Goal: Transaction & Acquisition: Purchase product/service

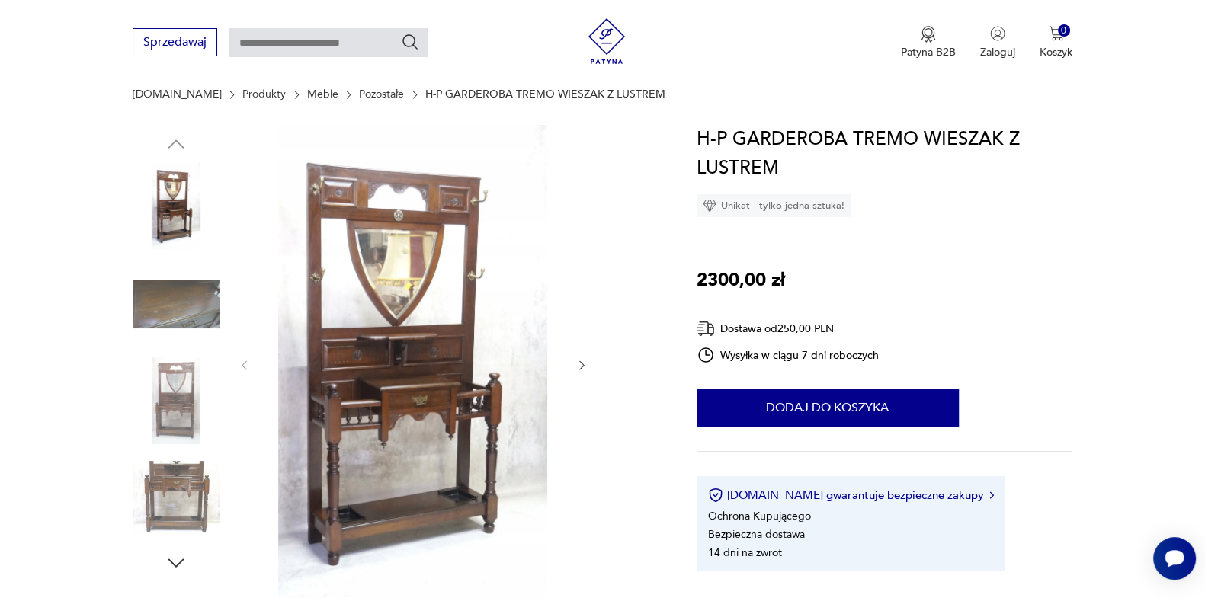
scroll to position [190, 0]
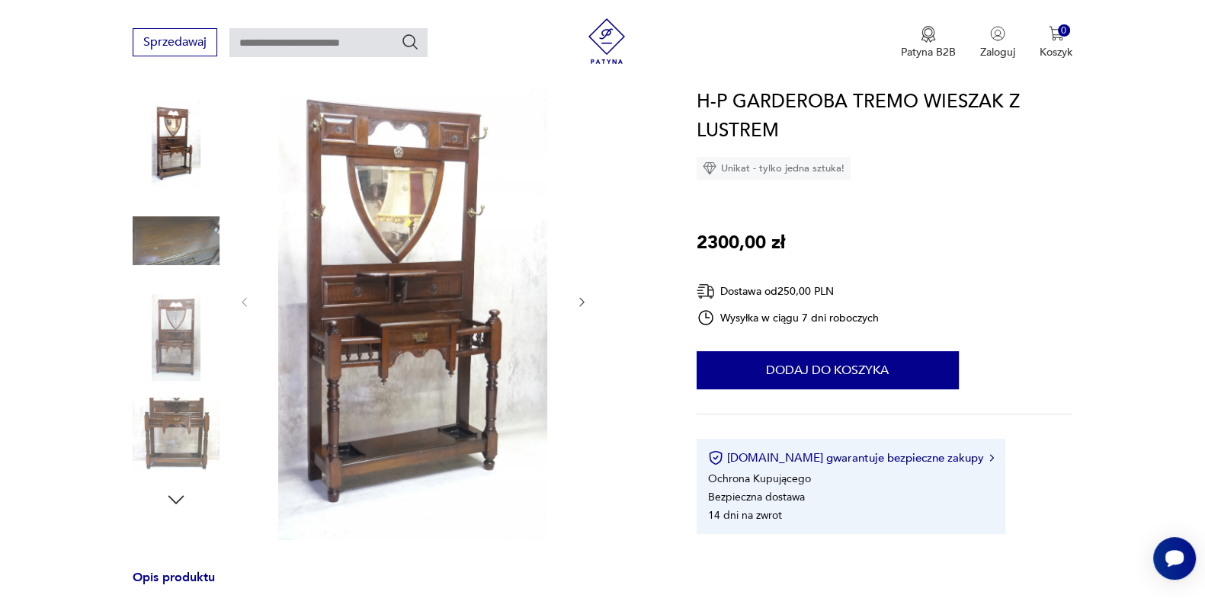
click at [416, 349] on img at bounding box center [413, 301] width 294 height 478
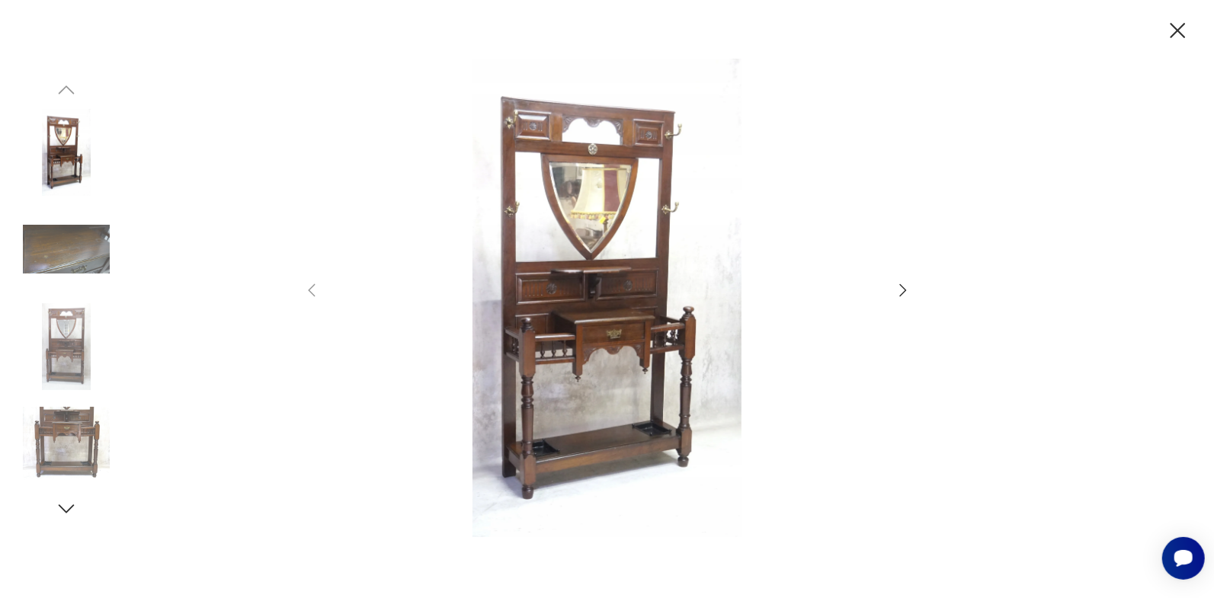
click at [905, 293] on icon "button" at bounding box center [903, 290] width 18 height 18
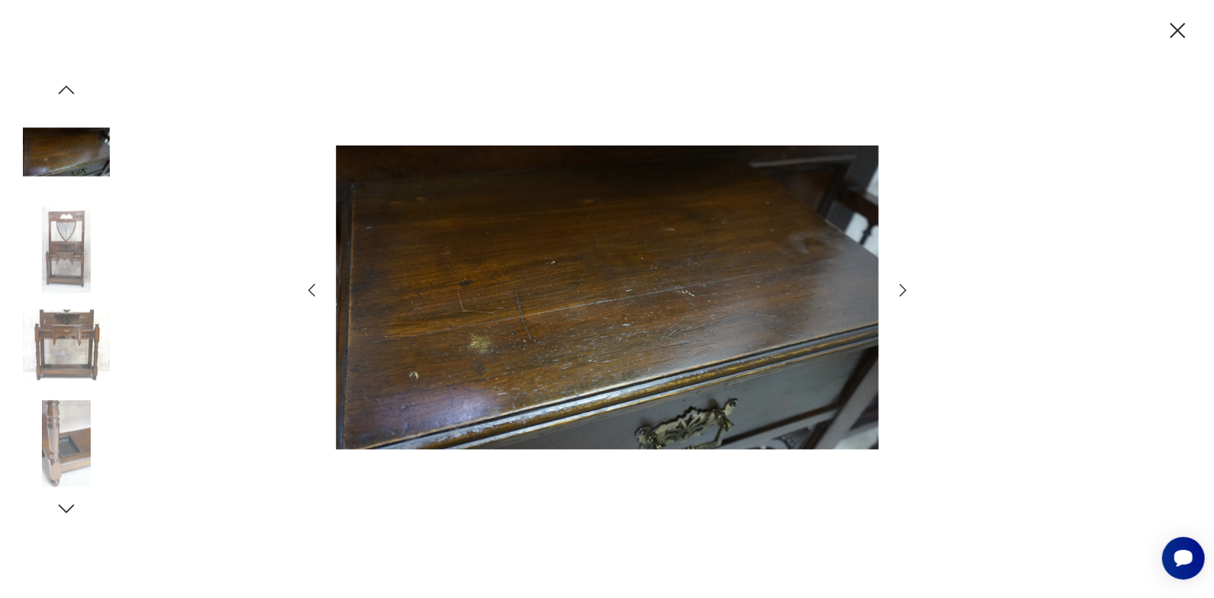
click at [905, 293] on icon "button" at bounding box center [903, 290] width 18 height 18
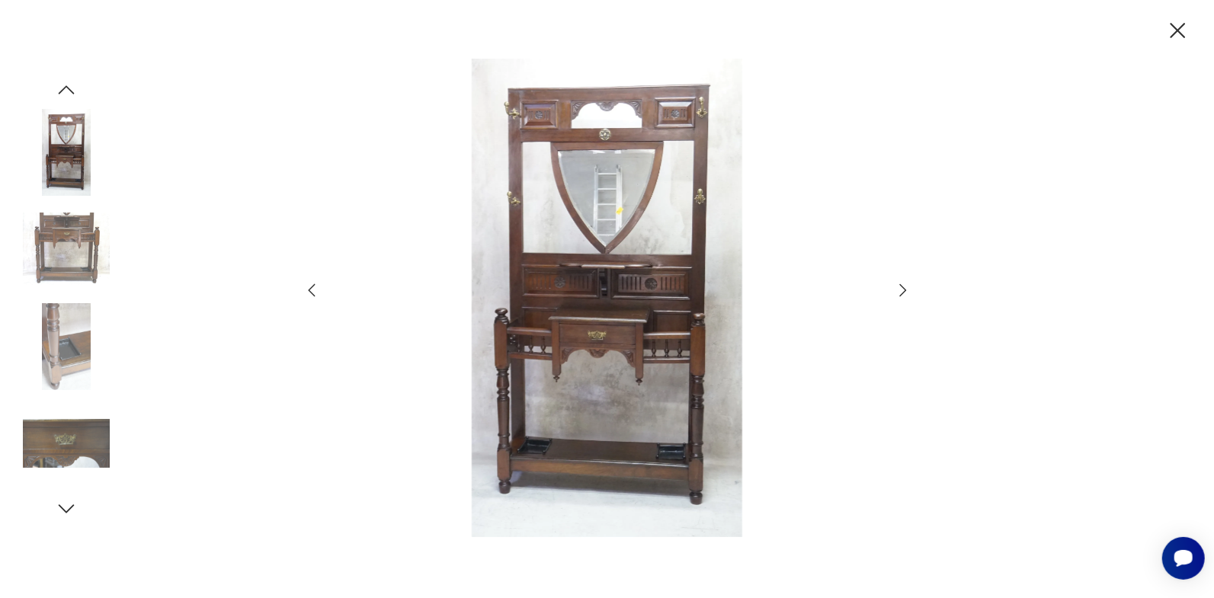
click at [905, 293] on icon "button" at bounding box center [903, 290] width 18 height 18
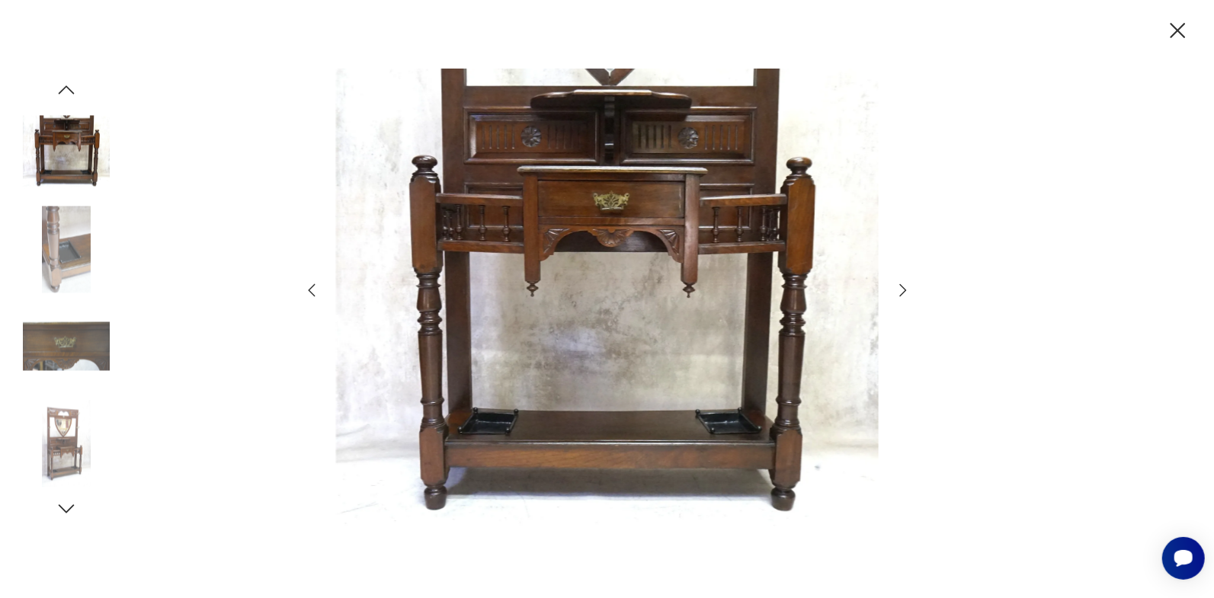
click at [905, 293] on icon "button" at bounding box center [903, 290] width 18 height 18
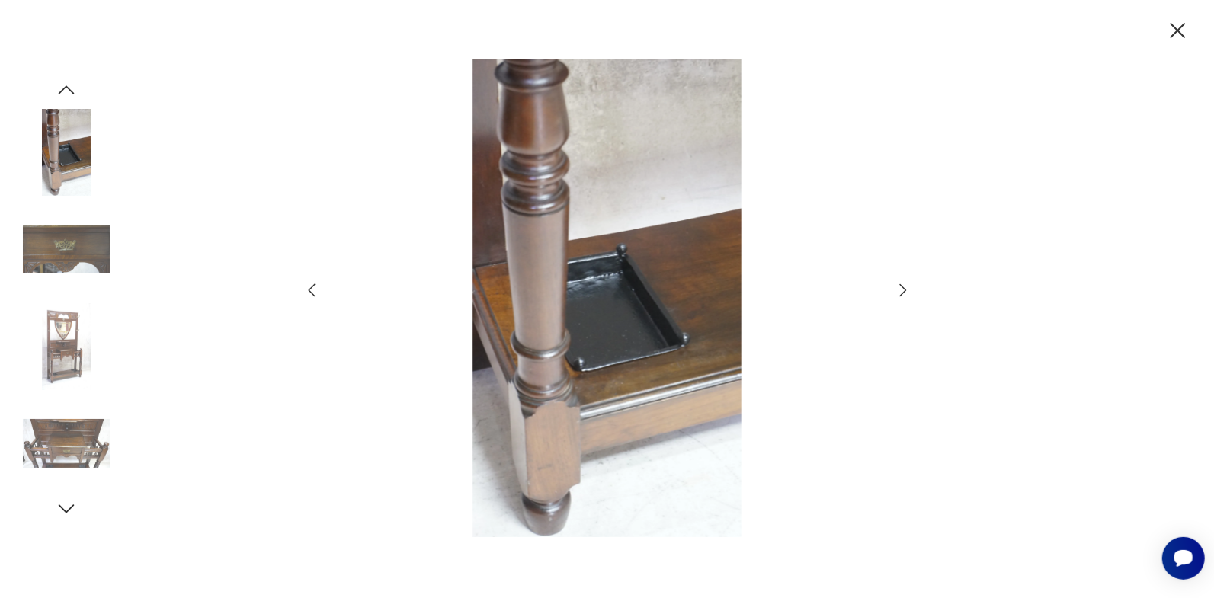
click at [905, 293] on icon "button" at bounding box center [903, 290] width 18 height 18
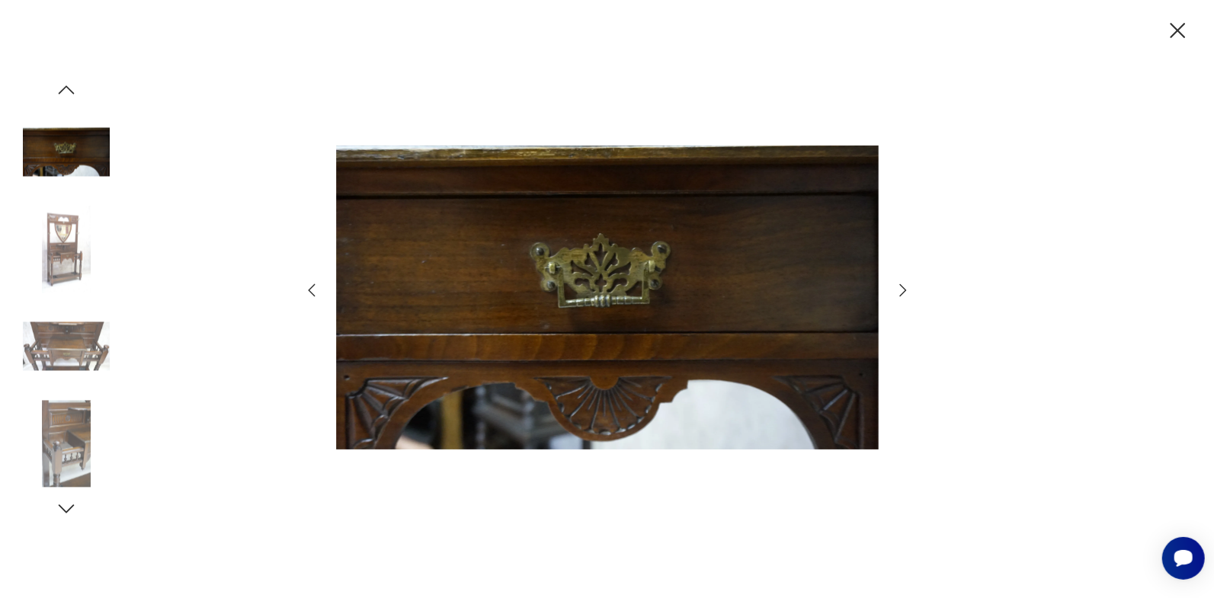
click at [905, 293] on icon "button" at bounding box center [903, 290] width 18 height 18
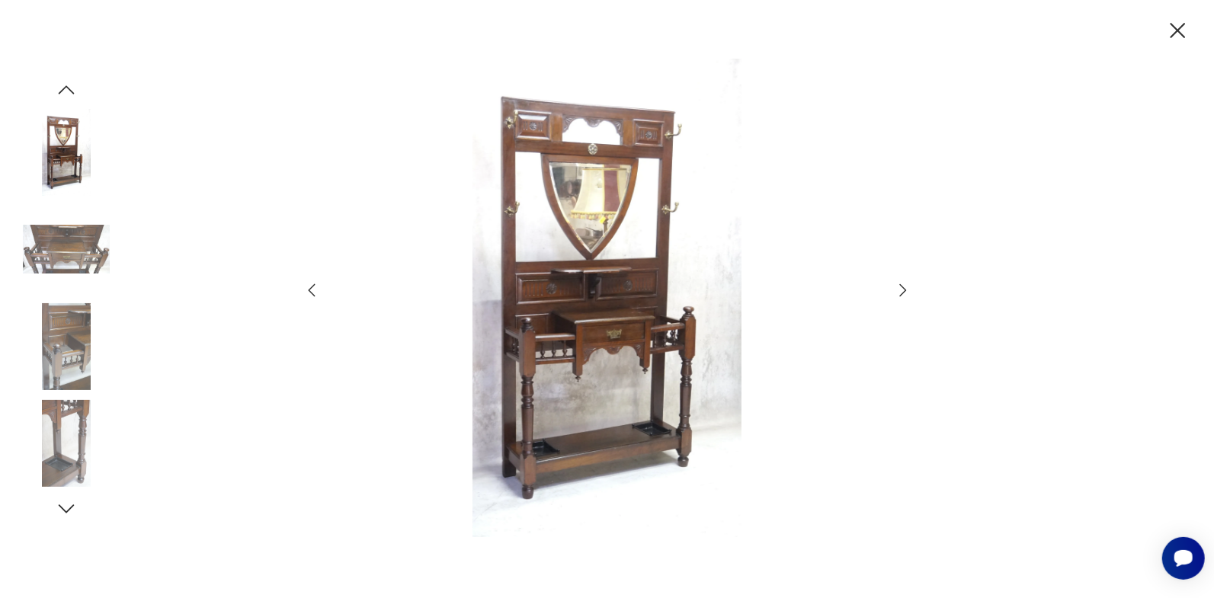
click at [905, 293] on icon "button" at bounding box center [903, 290] width 18 height 18
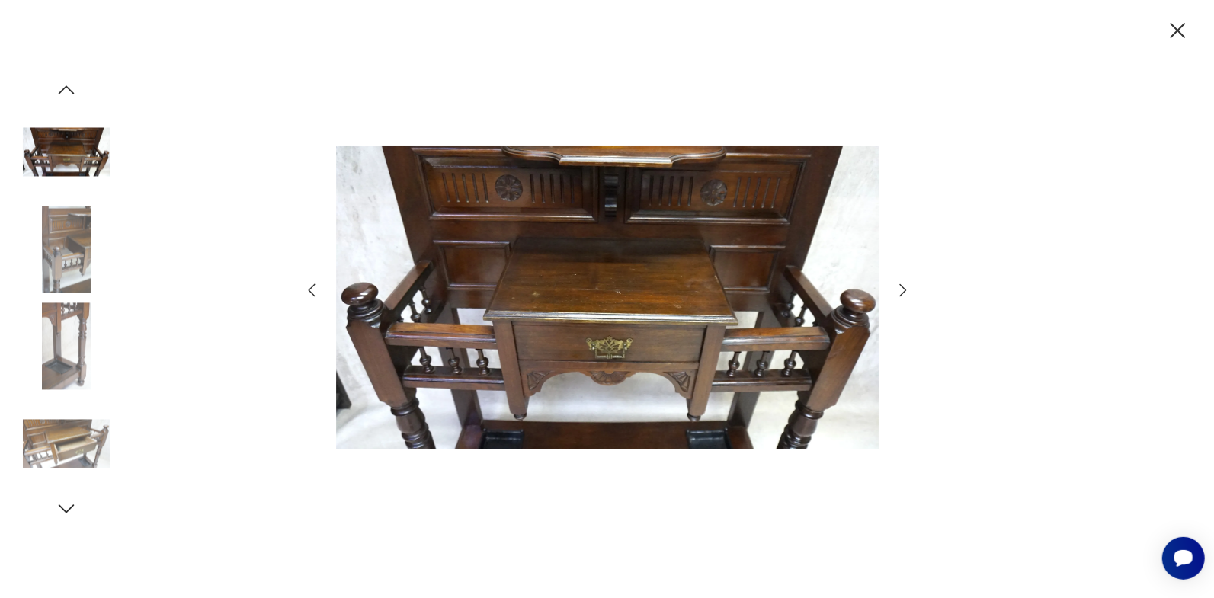
click at [905, 293] on icon "button" at bounding box center [903, 290] width 18 height 18
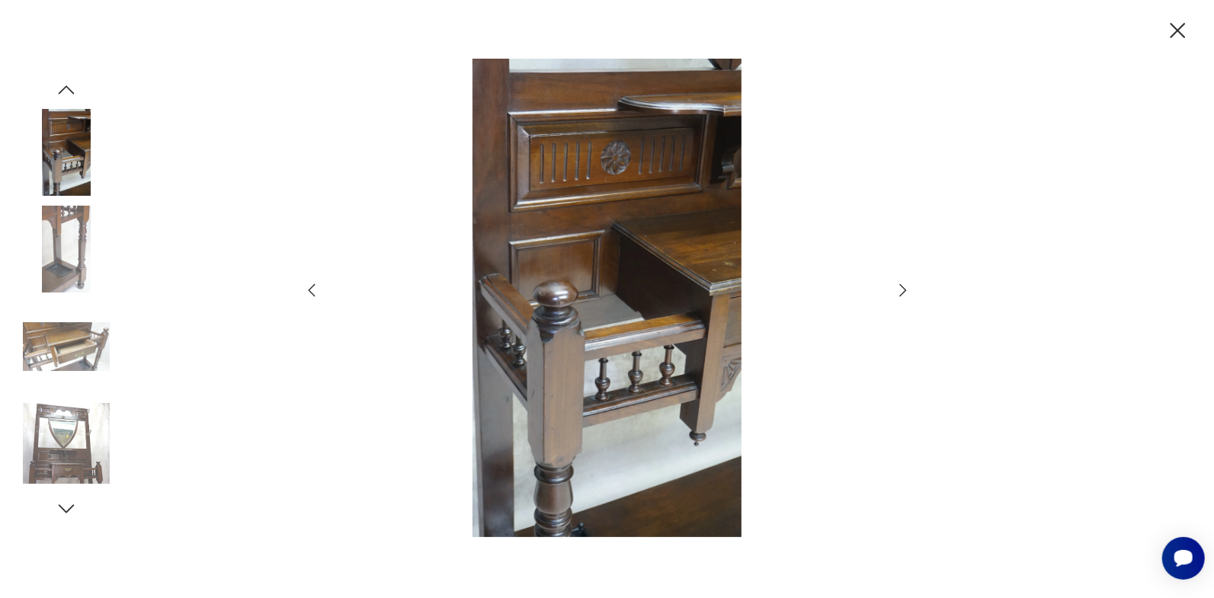
click at [1182, 34] on icon "button" at bounding box center [1177, 31] width 27 height 27
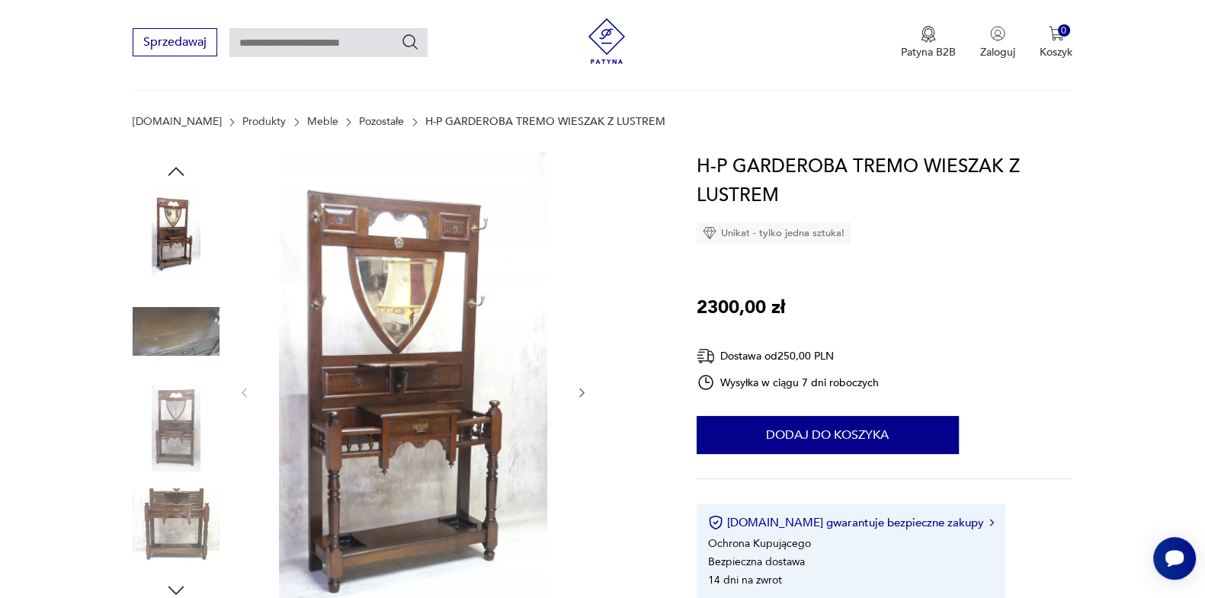
scroll to position [0, 0]
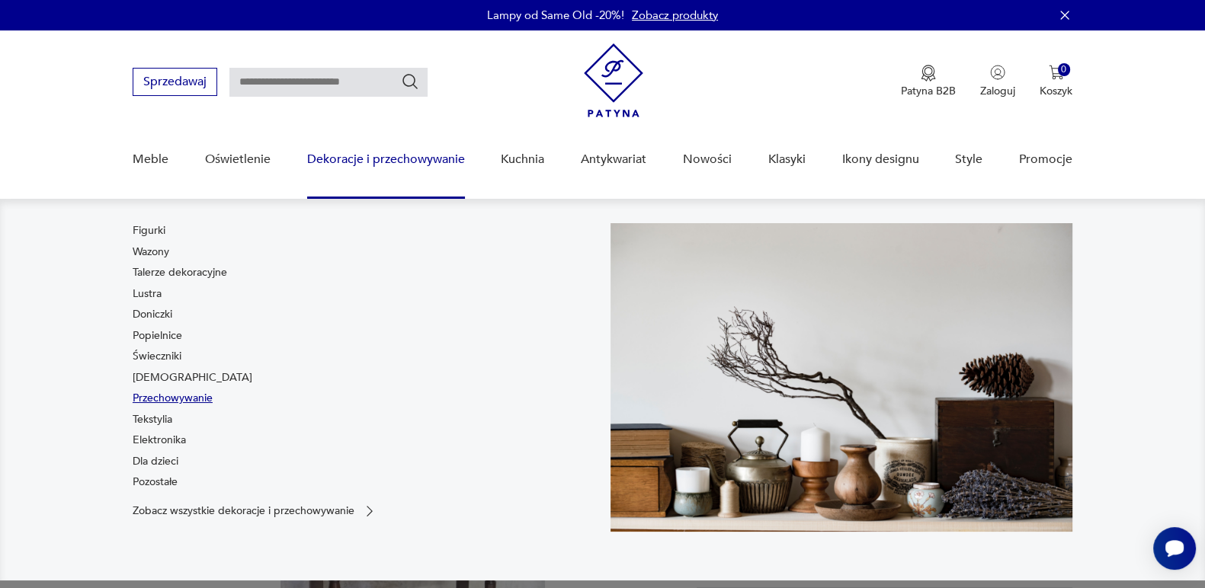
click at [147, 392] on link "Przechowywanie" at bounding box center [173, 398] width 80 height 15
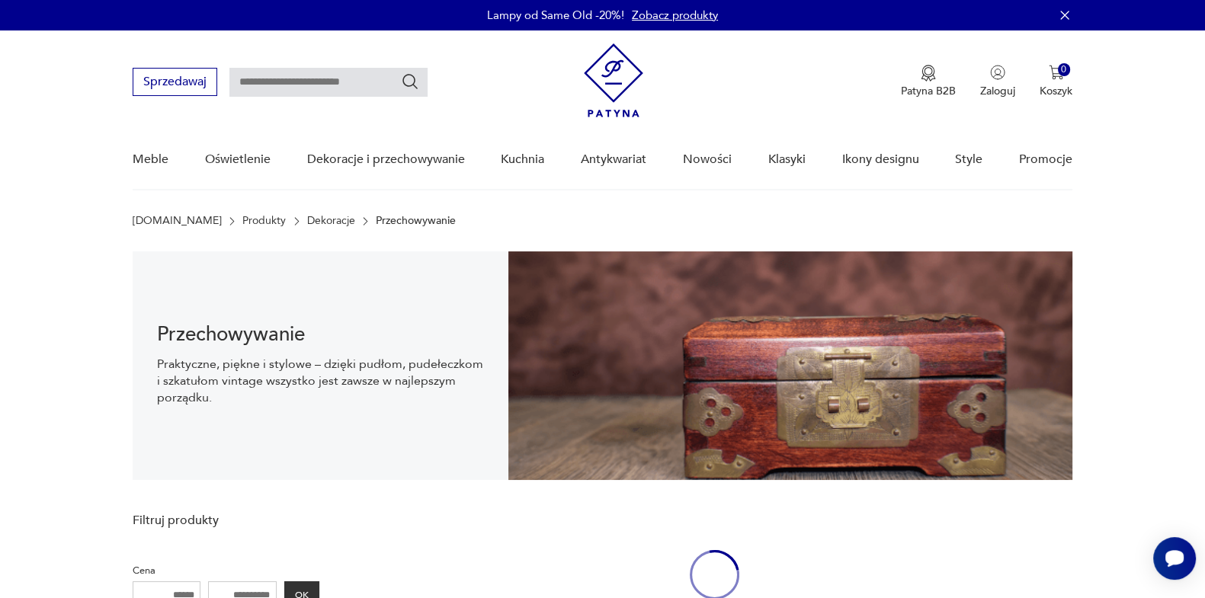
scroll to position [22, 0]
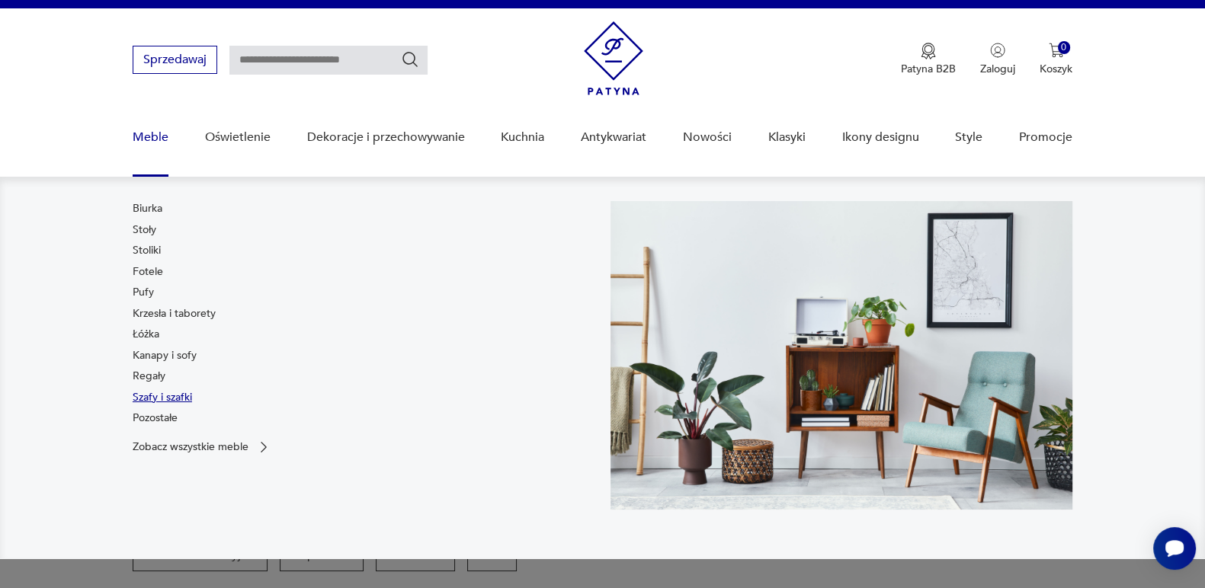
click at [168, 399] on link "Szafy i szafki" at bounding box center [162, 397] width 59 height 15
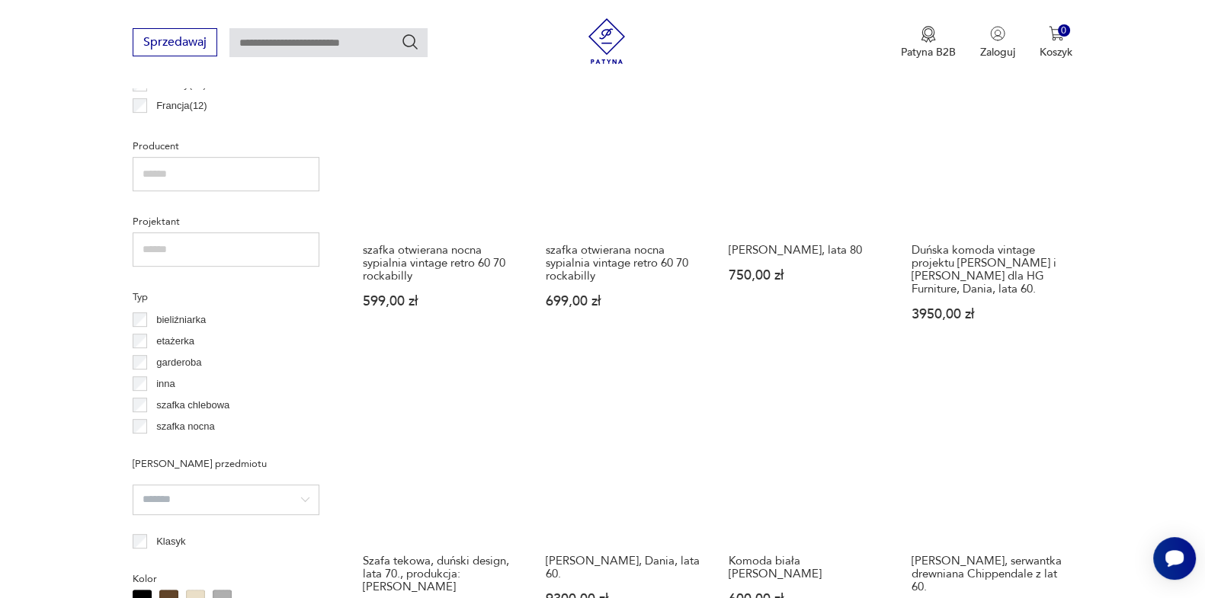
scroll to position [975, 0]
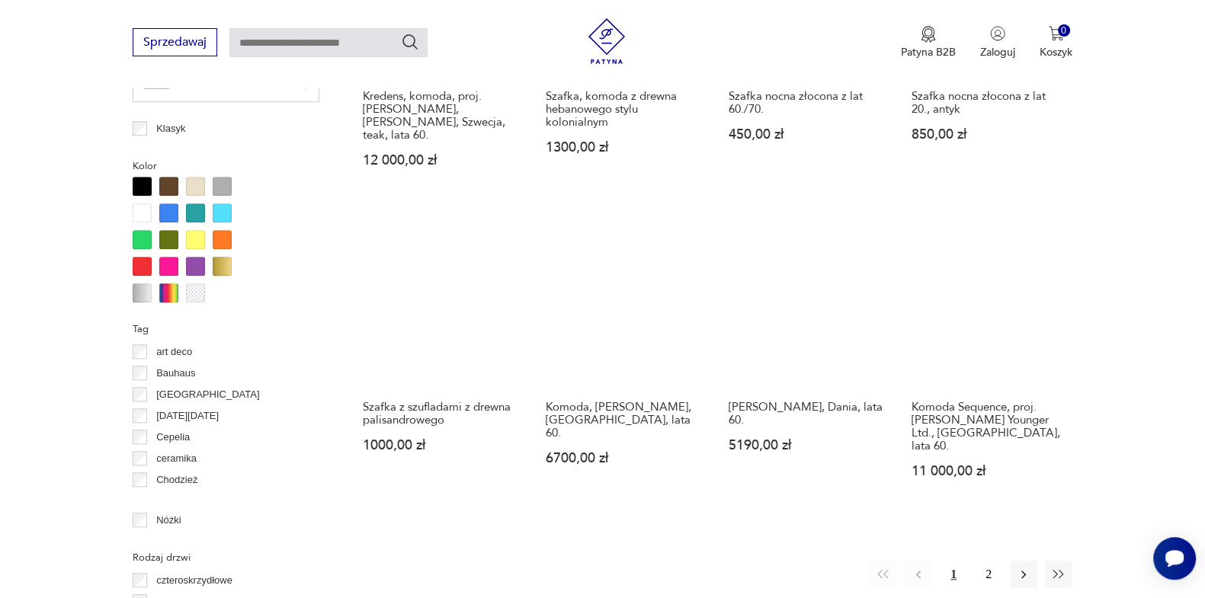
scroll to position [1419, 0]
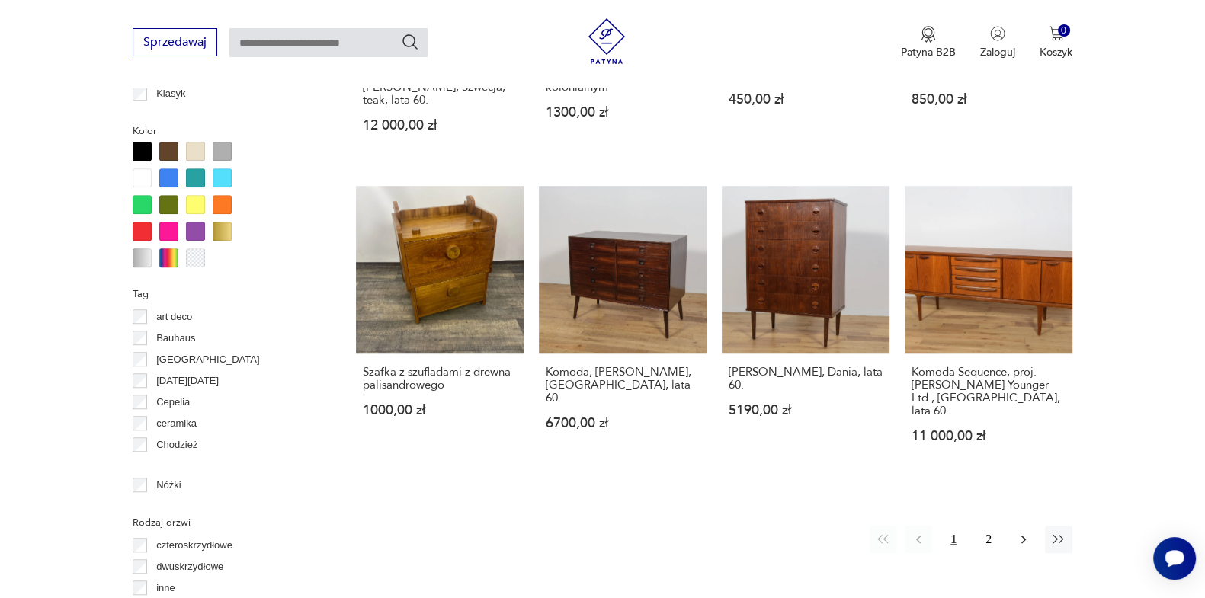
click at [1022, 532] on icon "button" at bounding box center [1023, 539] width 15 height 15
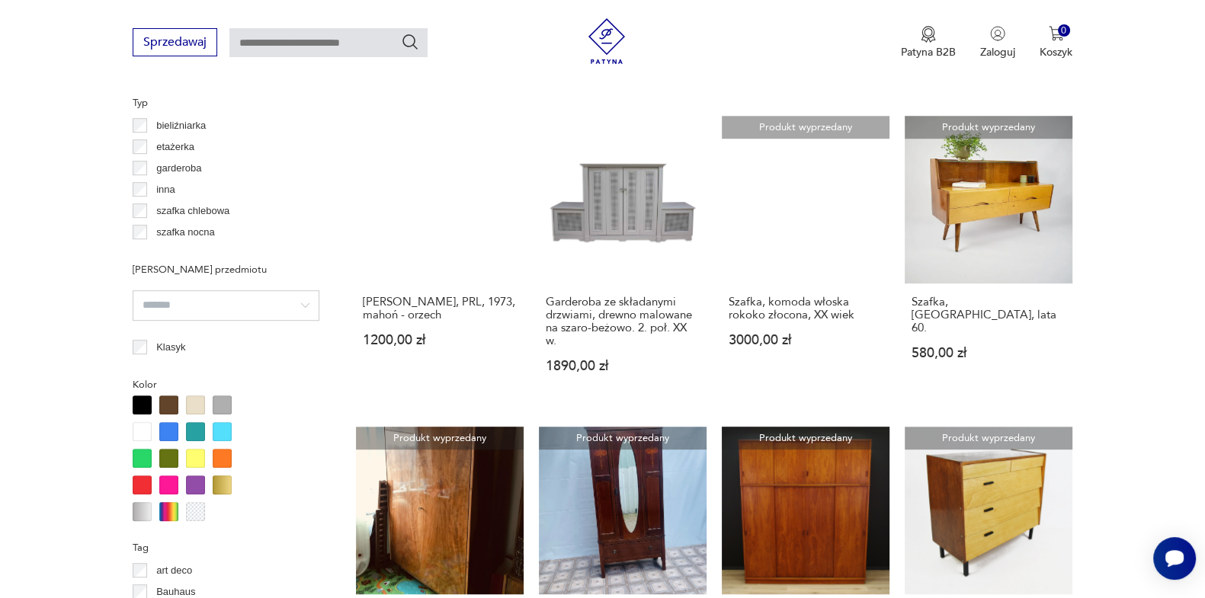
scroll to position [1419, 0]
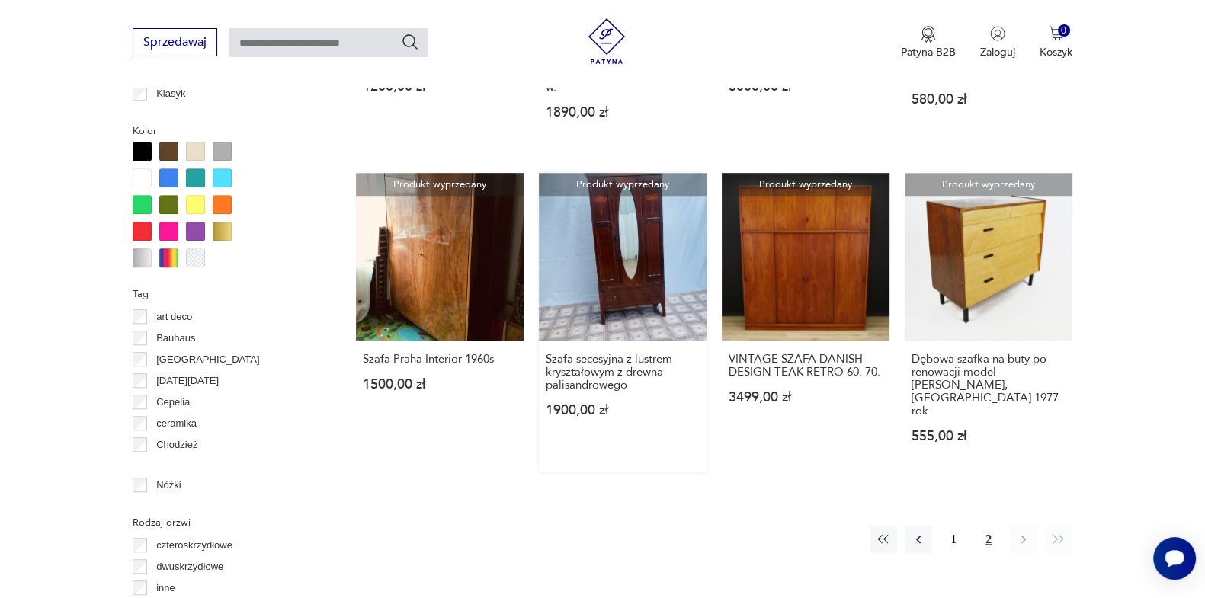
click at [632, 224] on link "Produkt wyprzedany Szafa secesyjna z lustrem kryształowym z drewna palisandrowe…" at bounding box center [623, 322] width 168 height 299
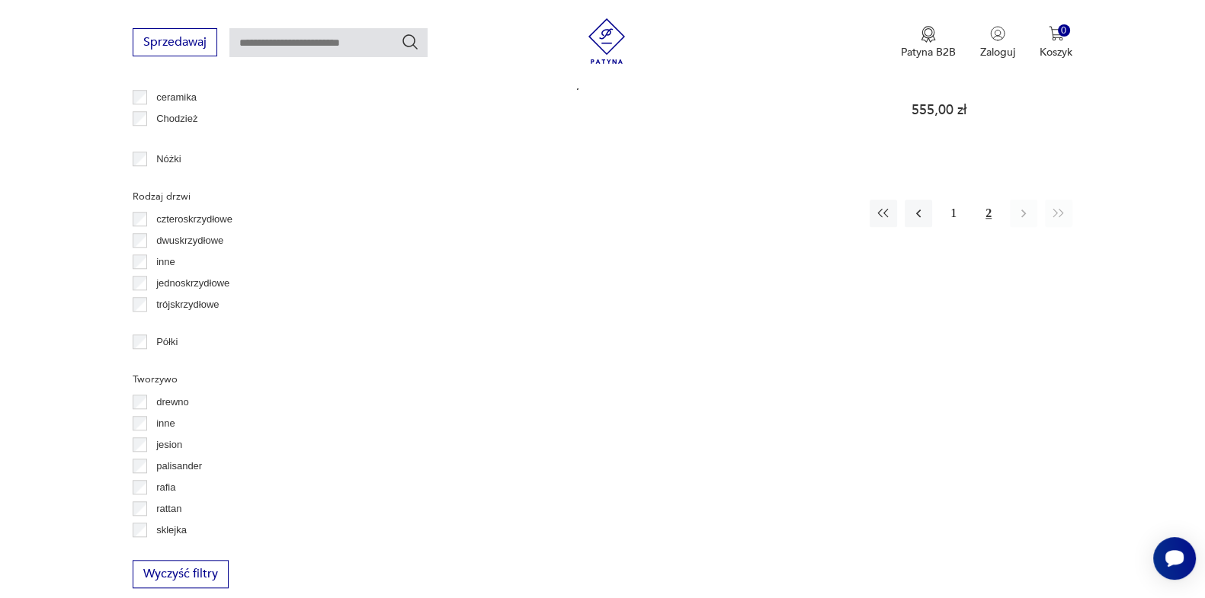
scroll to position [1432, 0]
